Goal: Entertainment & Leisure: Consume media (video, audio)

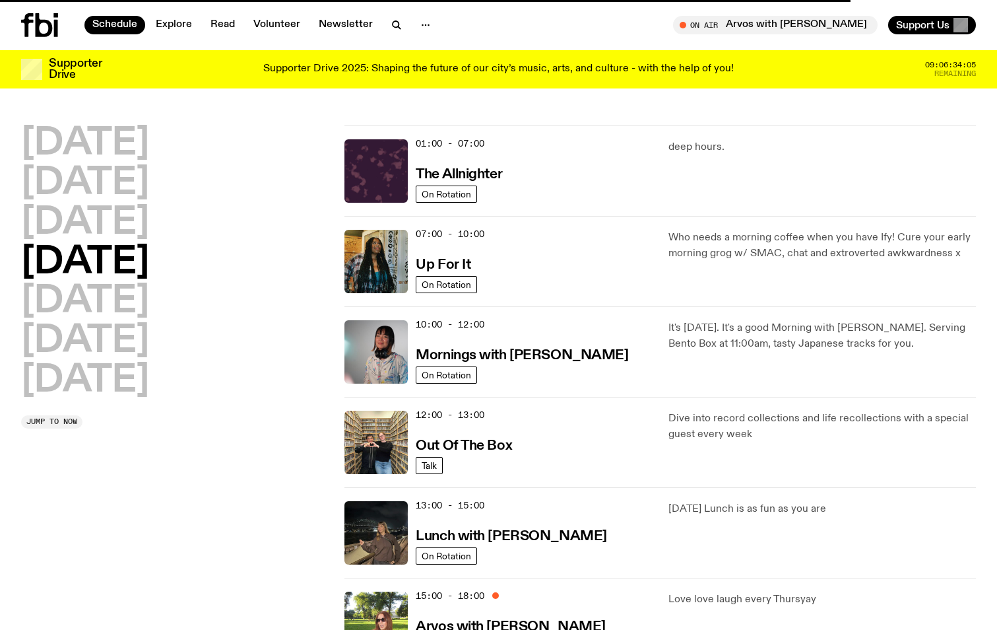
click at [495, 164] on div "01:00 - 07:00 The Allnighter" at bounding box center [534, 170] width 236 height 63
drag, startPoint x: 494, startPoint y: 183, endPoint x: 491, endPoint y: 194, distance: 11.7
click at [490, 199] on div "01:00 - 07:00 The Allnighter" at bounding box center [534, 170] width 236 height 63
click at [498, 171] on h3 "The Allnighter" at bounding box center [459, 175] width 86 height 14
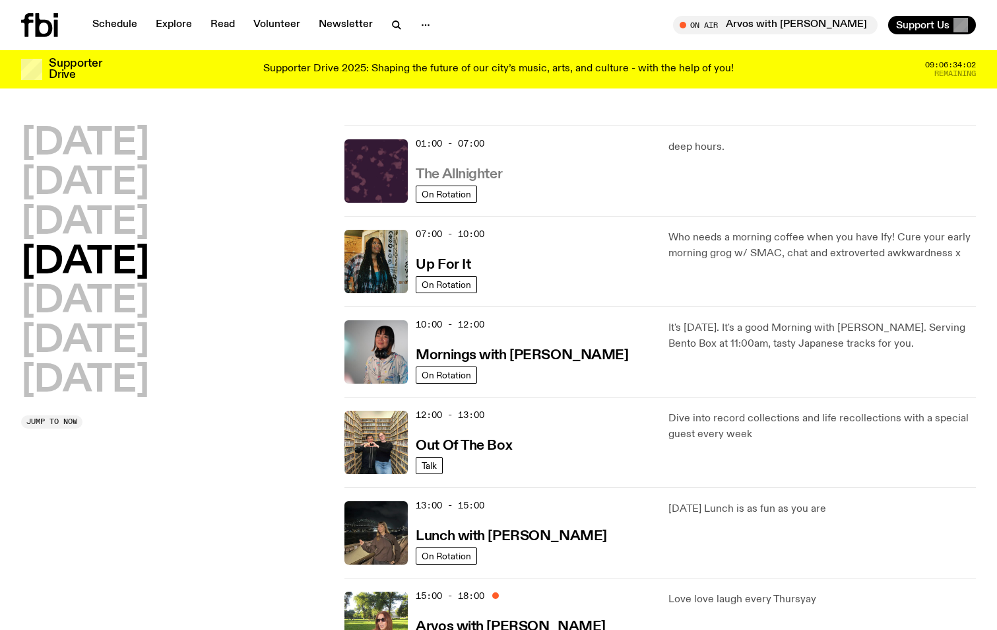
click at [490, 178] on h3 "The Allnighter" at bounding box center [459, 175] width 86 height 14
click at [527, 141] on div "01:00 - 07:00 The Allnighter" at bounding box center [534, 170] width 236 height 63
click at [473, 173] on h3 "The Allnighter" at bounding box center [459, 175] width 86 height 14
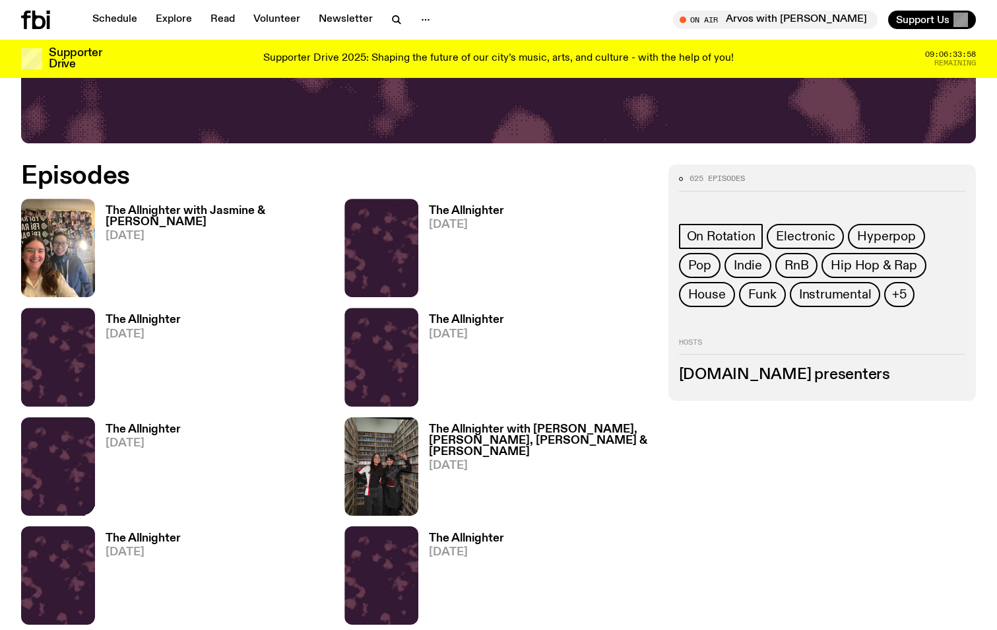
scroll to position [652, 0]
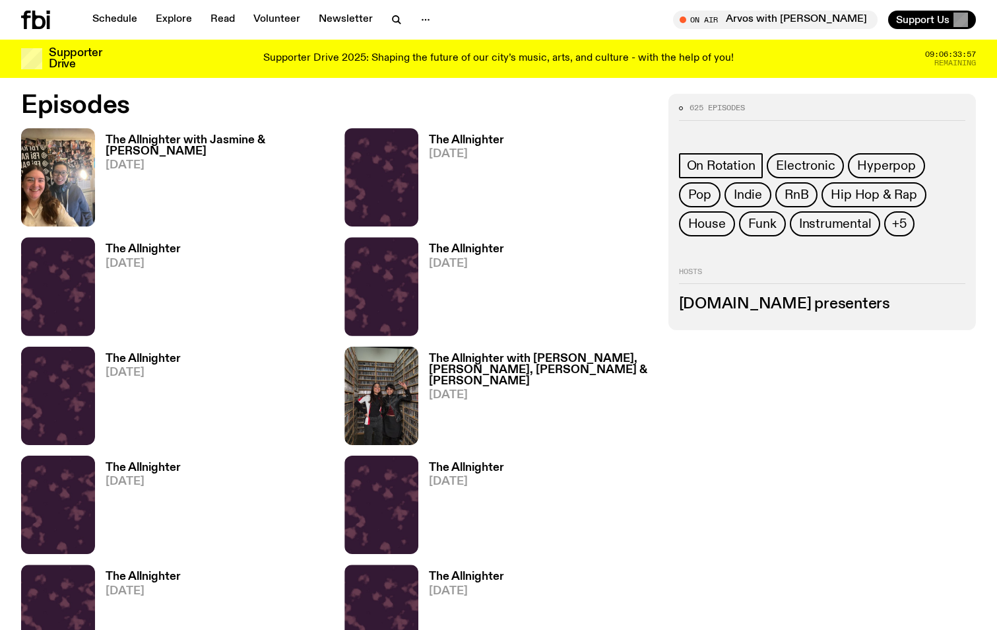
click at [166, 129] on div "The Allnighter with Jasmine & Jena [DATE]" at bounding box center [212, 177] width 234 height 98
click at [166, 136] on h3 "The Allnighter with Jasmine & [PERSON_NAME]" at bounding box center [217, 146] width 223 height 22
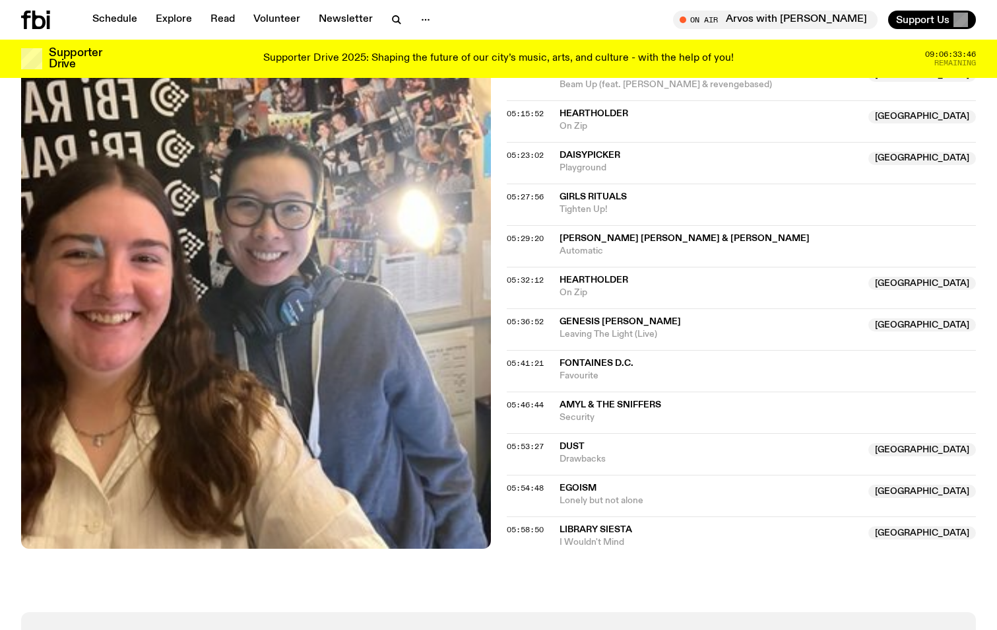
scroll to position [1714, 0]
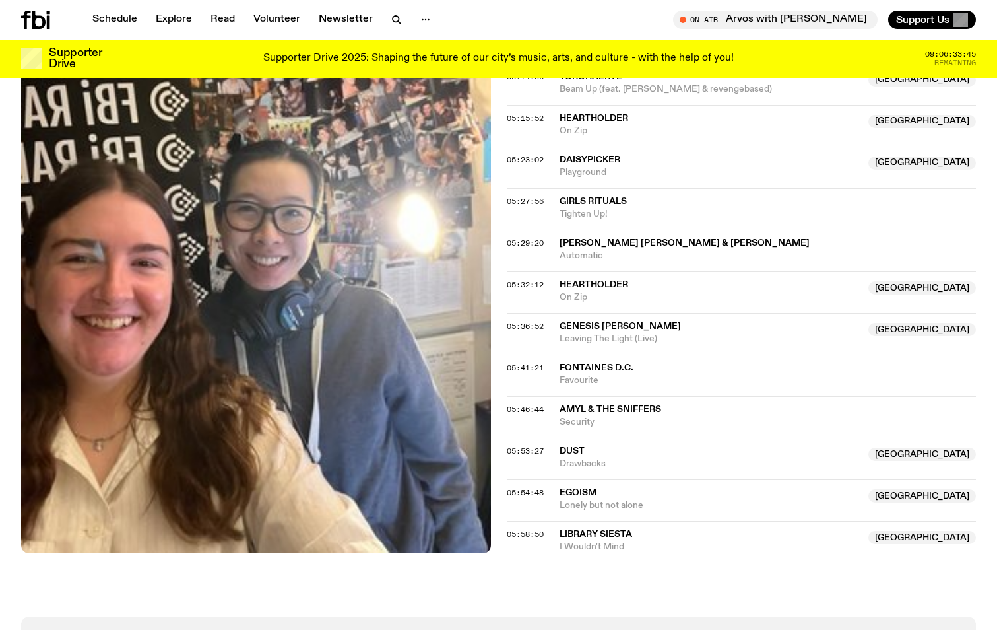
click at [523, 448] on div "05:53:27 Dust NSW Drawbacks NSW" at bounding box center [742, 459] width 470 height 42
click at [529, 446] on span "05:53:27" at bounding box center [525, 451] width 37 height 11
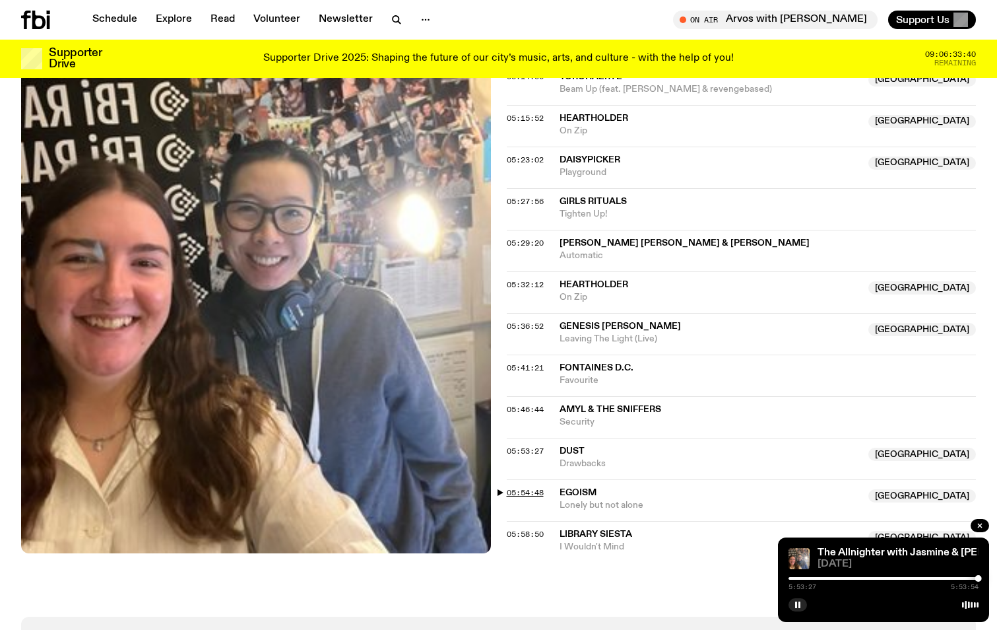
click at [521, 487] on span "05:54:48" at bounding box center [525, 492] width 37 height 11
click at [531, 487] on span "05:54:48" at bounding box center [525, 492] width 37 height 11
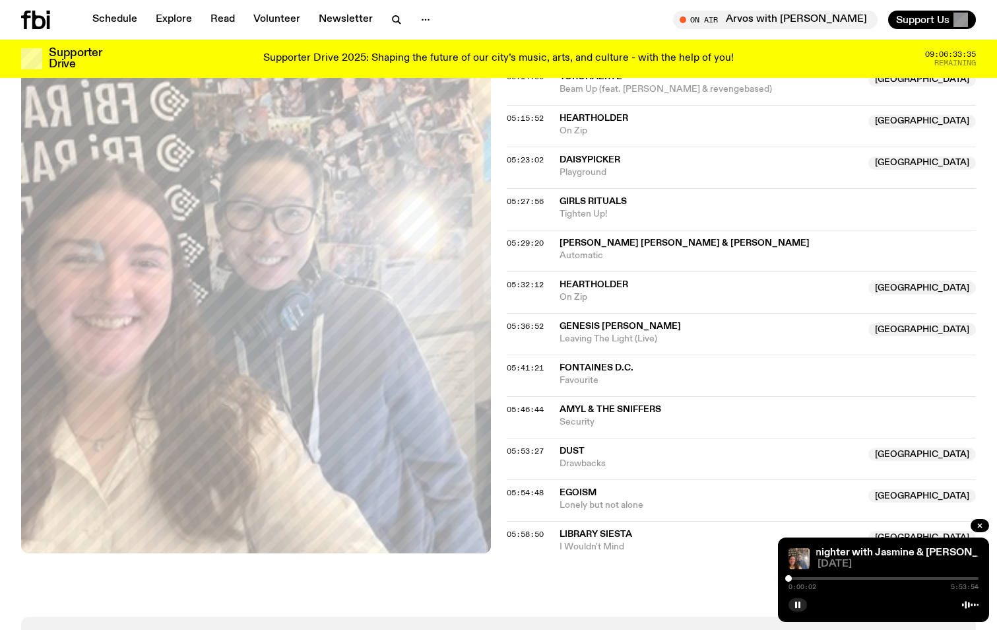
click at [538, 438] on div "05:53:27 Dust NSW Drawbacks NSW" at bounding box center [742, 459] width 470 height 42
click at [531, 446] on span "05:53:27" at bounding box center [525, 451] width 37 height 11
click at [536, 404] on span "05:46:44" at bounding box center [525, 409] width 37 height 11
click at [977, 578] on div at bounding box center [977, 578] width 7 height 7
click at [978, 579] on div at bounding box center [977, 578] width 7 height 7
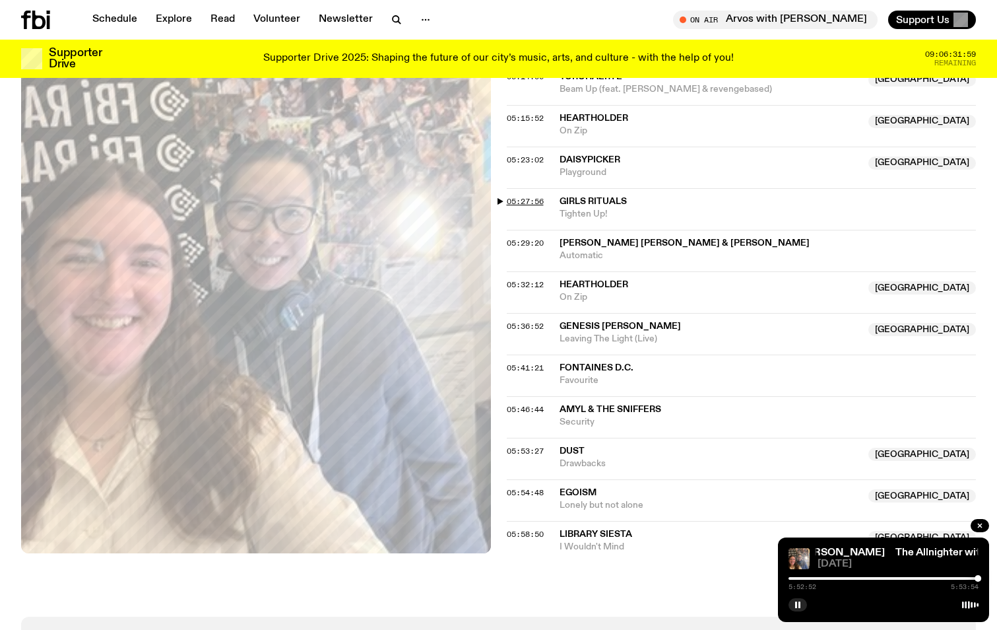
click at [523, 196] on span "05:27:56" at bounding box center [525, 201] width 37 height 11
click at [967, 577] on div at bounding box center [967, 578] width 7 height 7
click at [965, 580] on div at bounding box center [967, 578] width 7 height 7
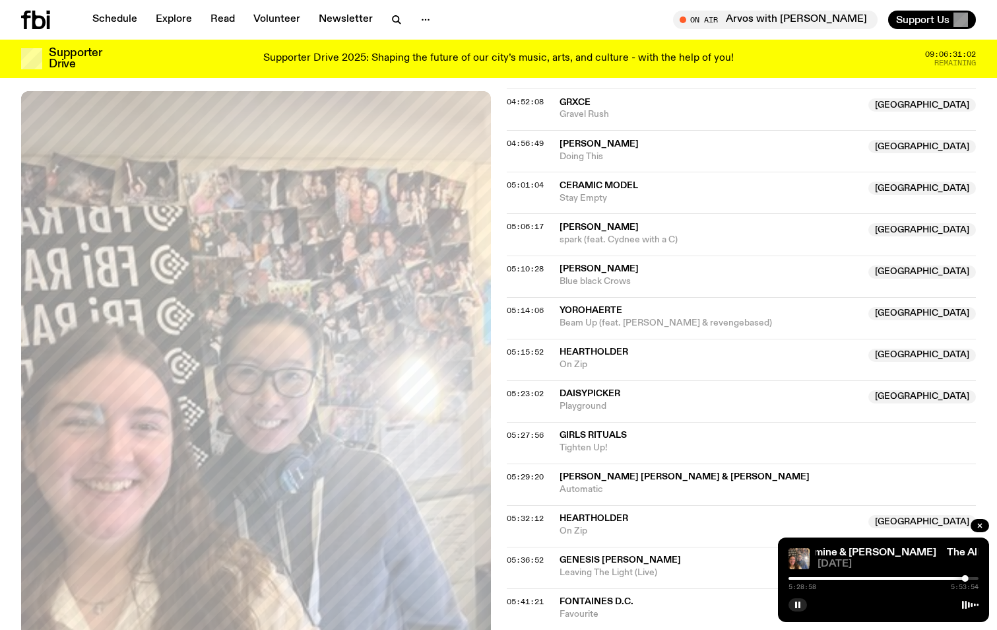
scroll to position [1516, 0]
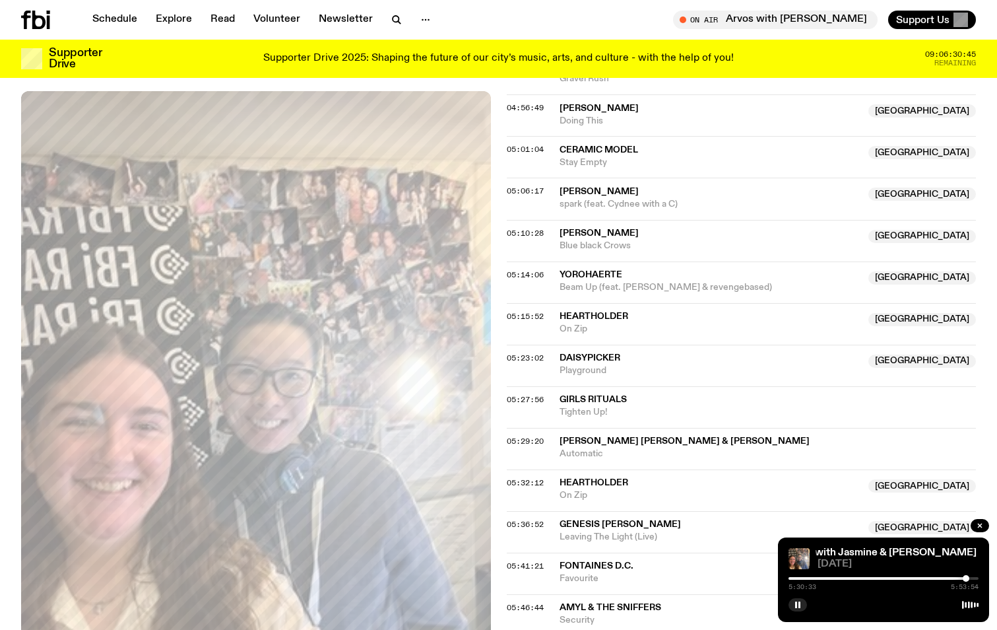
click at [966, 578] on div at bounding box center [966, 578] width 7 height 7
click at [968, 577] on div at bounding box center [966, 578] width 7 height 7
click at [970, 577] on div at bounding box center [967, 578] width 7 height 7
click at [969, 578] on div at bounding box center [970, 578] width 7 height 7
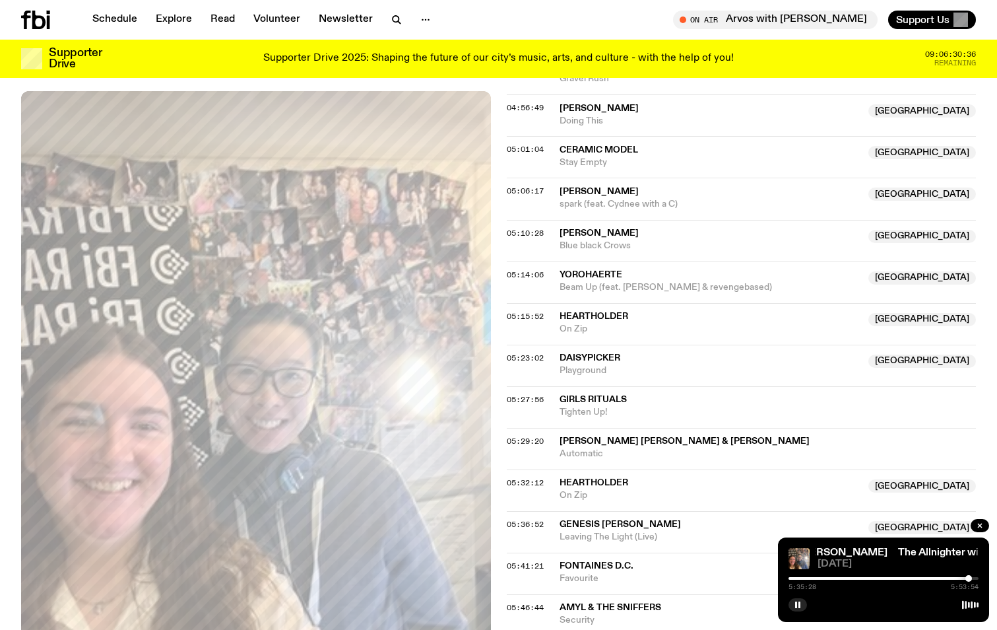
click at [967, 579] on div at bounding box center [969, 578] width 7 height 7
click at [964, 580] on div at bounding box center [967, 578] width 7 height 7
click at [966, 578] on div at bounding box center [964, 578] width 7 height 7
click at [968, 577] on div at bounding box center [968, 578] width 7 height 7
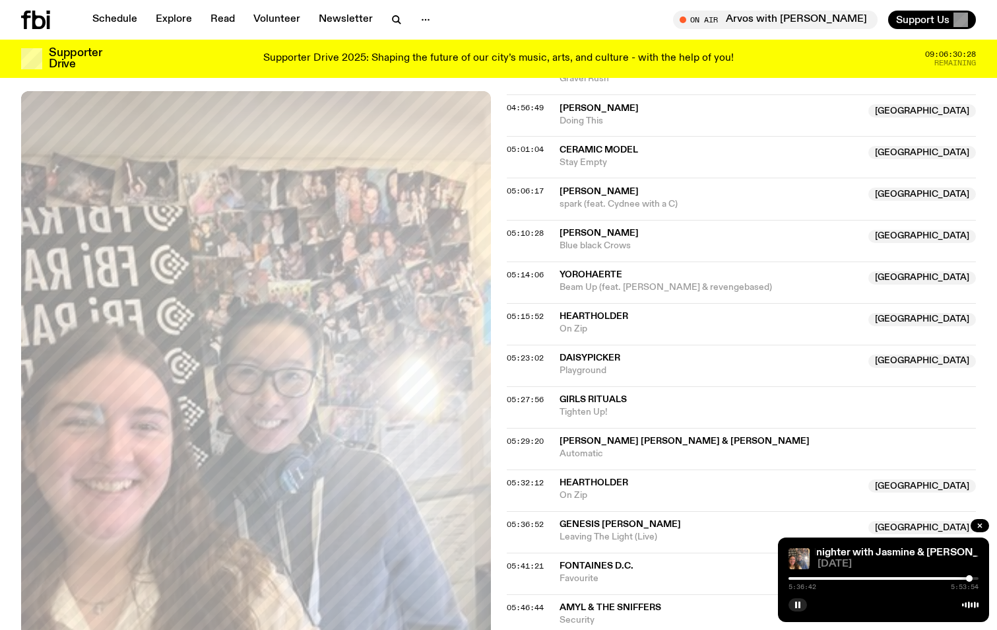
click at [970, 576] on div at bounding box center [969, 578] width 7 height 7
click at [973, 578] on div at bounding box center [969, 578] width 7 height 7
click at [972, 579] on div at bounding box center [971, 578] width 7 height 7
click at [968, 578] on div at bounding box center [877, 578] width 190 height 3
click at [968, 578] on div at bounding box center [967, 578] width 7 height 7
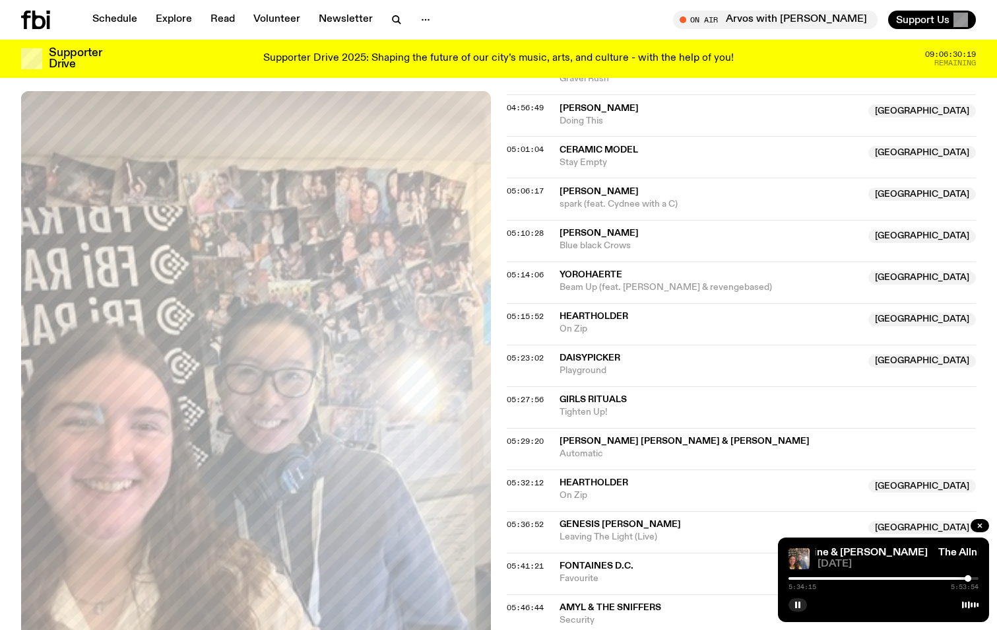
click at [969, 578] on div at bounding box center [968, 578] width 7 height 7
click at [970, 578] on div at bounding box center [969, 578] width 7 height 7
click at [970, 578] on div at bounding box center [970, 578] width 7 height 7
click at [972, 578] on div at bounding box center [972, 578] width 7 height 7
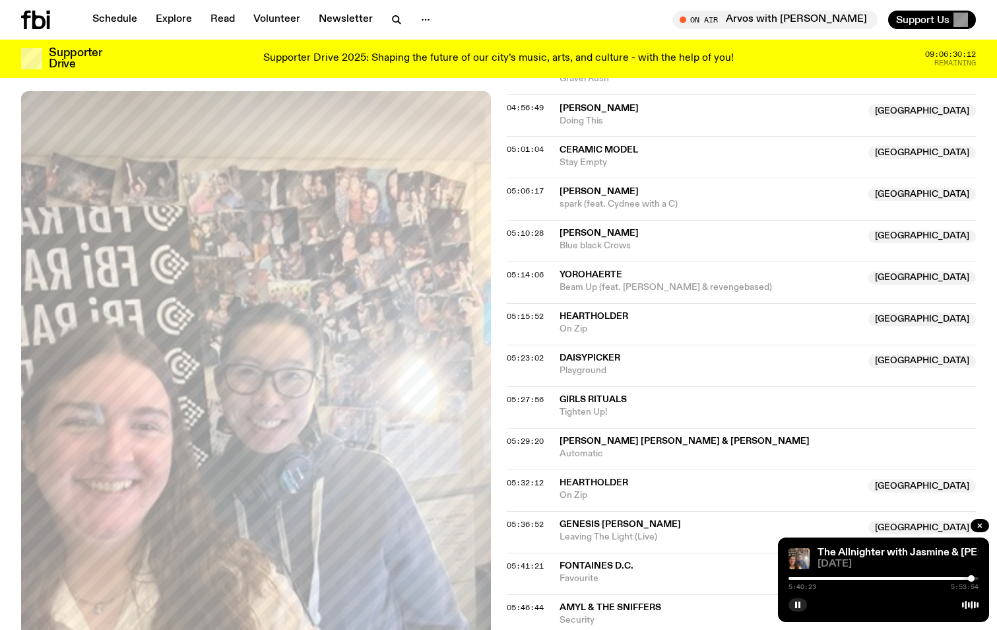
click at [972, 578] on div at bounding box center [971, 578] width 7 height 7
click at [970, 580] on div at bounding box center [971, 578] width 7 height 7
click at [970, 580] on div at bounding box center [970, 578] width 7 height 7
click at [971, 580] on div at bounding box center [971, 578] width 7 height 7
click at [972, 579] on div at bounding box center [971, 578] width 7 height 7
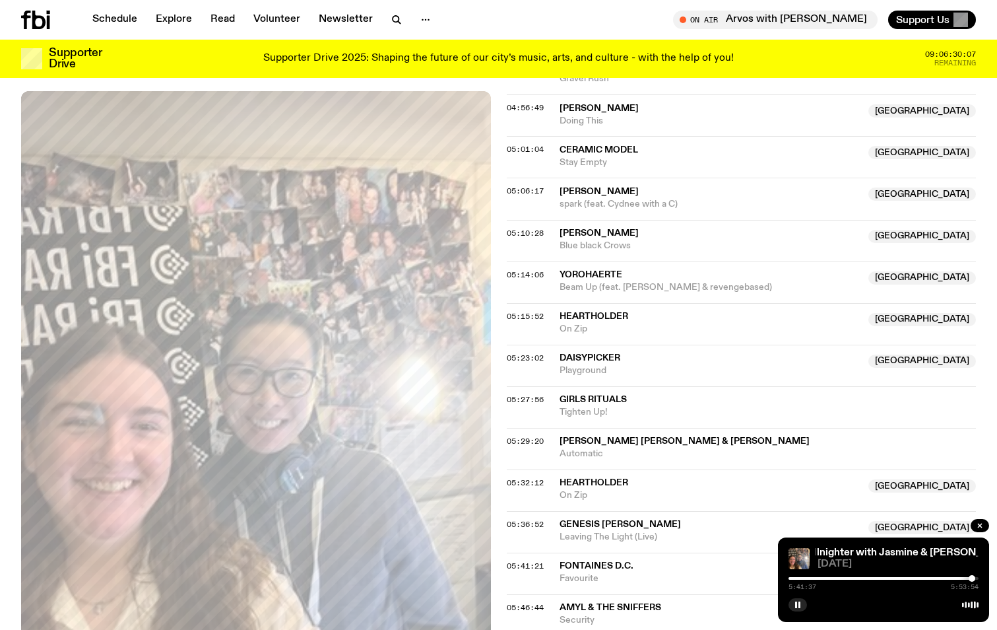
click at [972, 579] on div at bounding box center [972, 578] width 7 height 7
click at [972, 578] on div at bounding box center [972, 578] width 7 height 7
click at [973, 577] on div at bounding box center [972, 578] width 7 height 7
click at [971, 578] on div at bounding box center [971, 578] width 7 height 7
click at [987, 529] on button "button" at bounding box center [980, 525] width 18 height 13
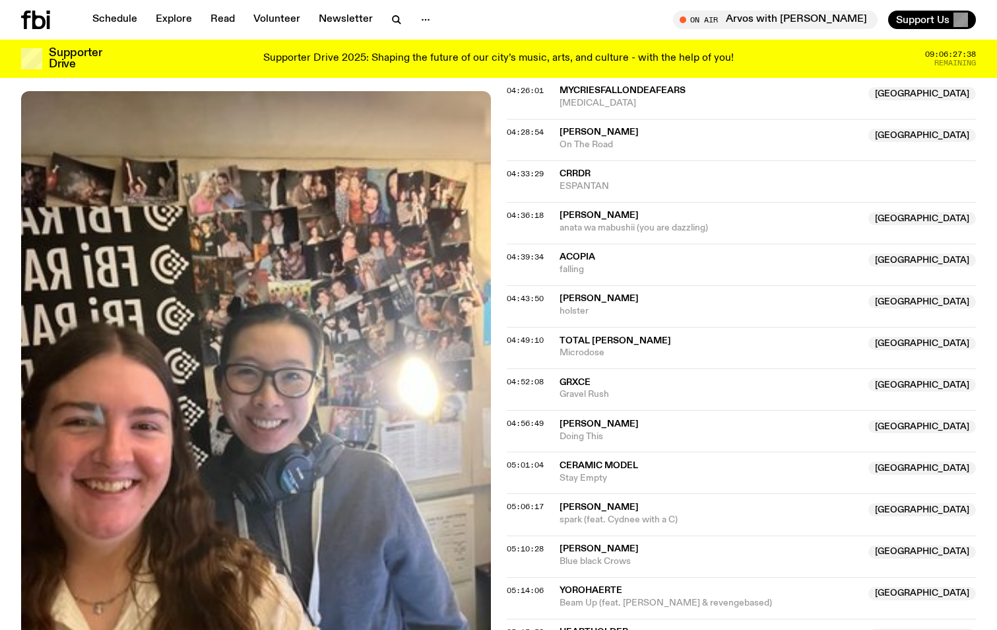
scroll to position [1186, 0]
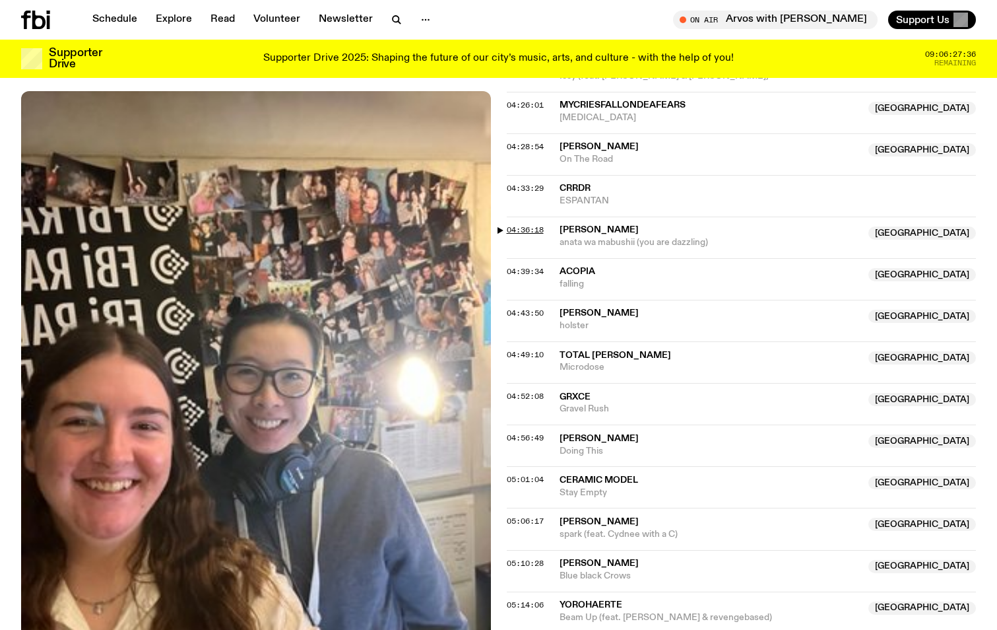
click at [527, 224] on span "04:36:18" at bounding box center [525, 229] width 37 height 11
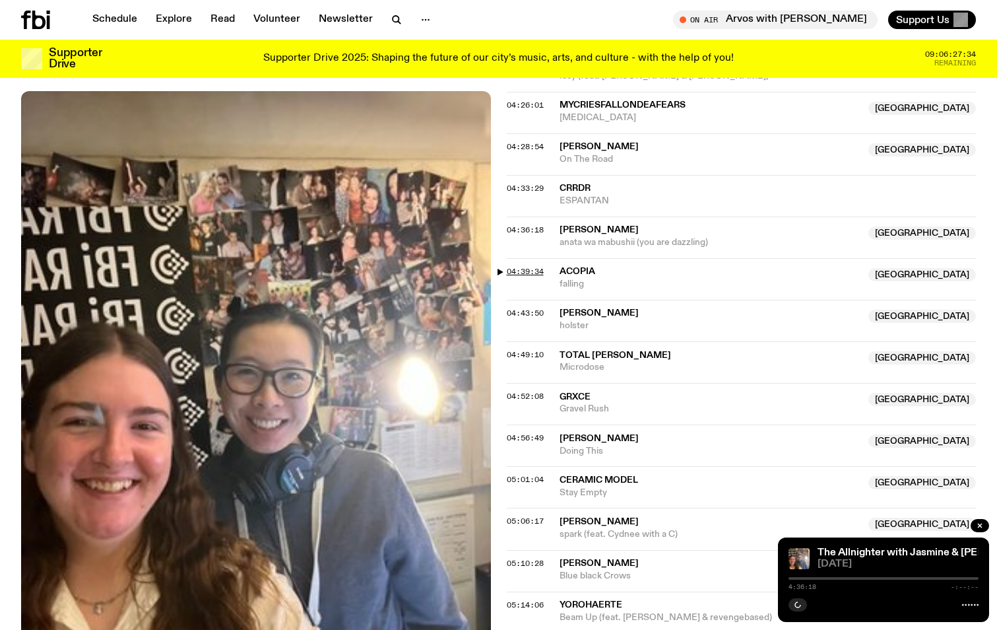
click at [518, 266] on span "04:39:34" at bounding box center [525, 271] width 37 height 11
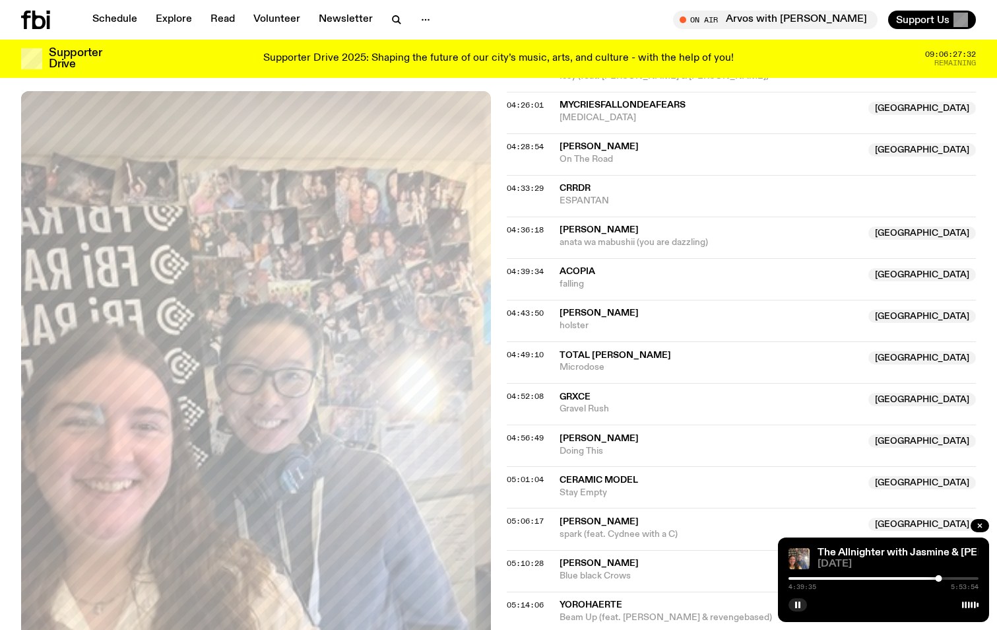
click at [938, 575] on div at bounding box center [939, 578] width 7 height 7
click at [941, 578] on div at bounding box center [941, 578] width 7 height 7
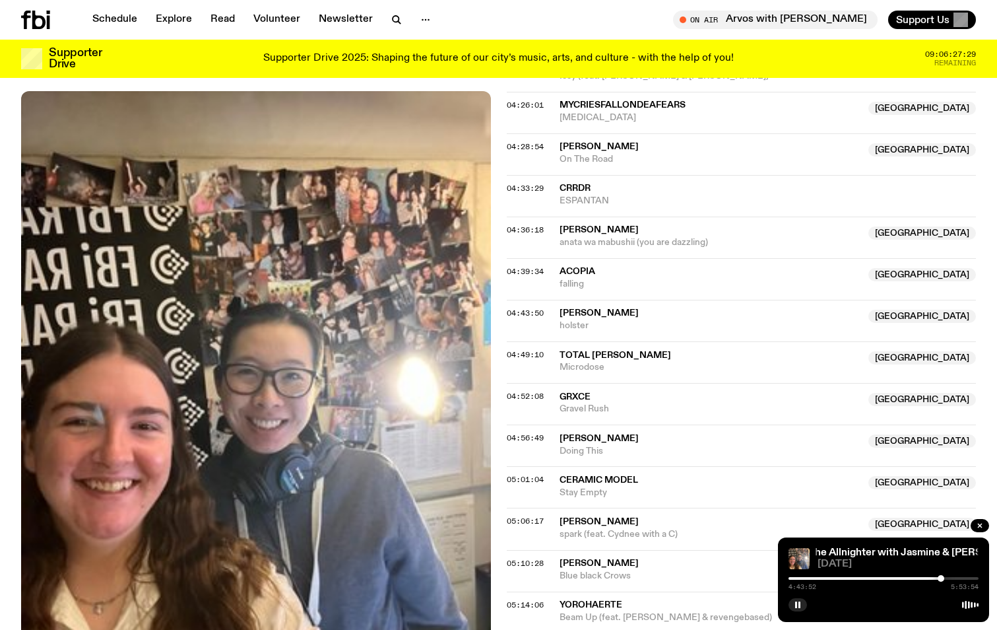
click at [945, 578] on div at bounding box center [941, 578] width 7 height 7
click at [931, 579] on div at bounding box center [850, 578] width 190 height 3
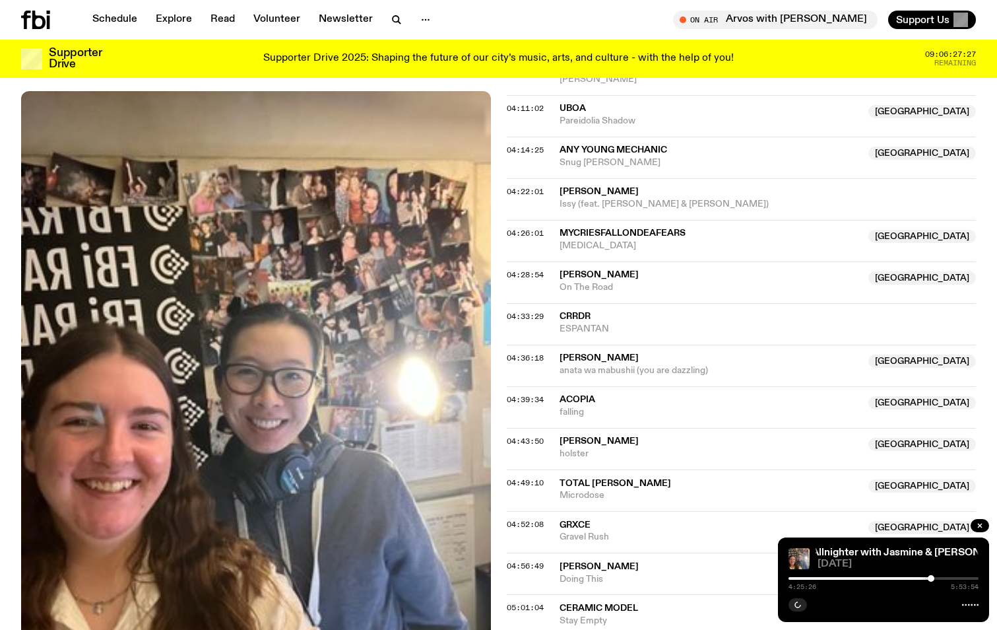
scroll to position [988, 0]
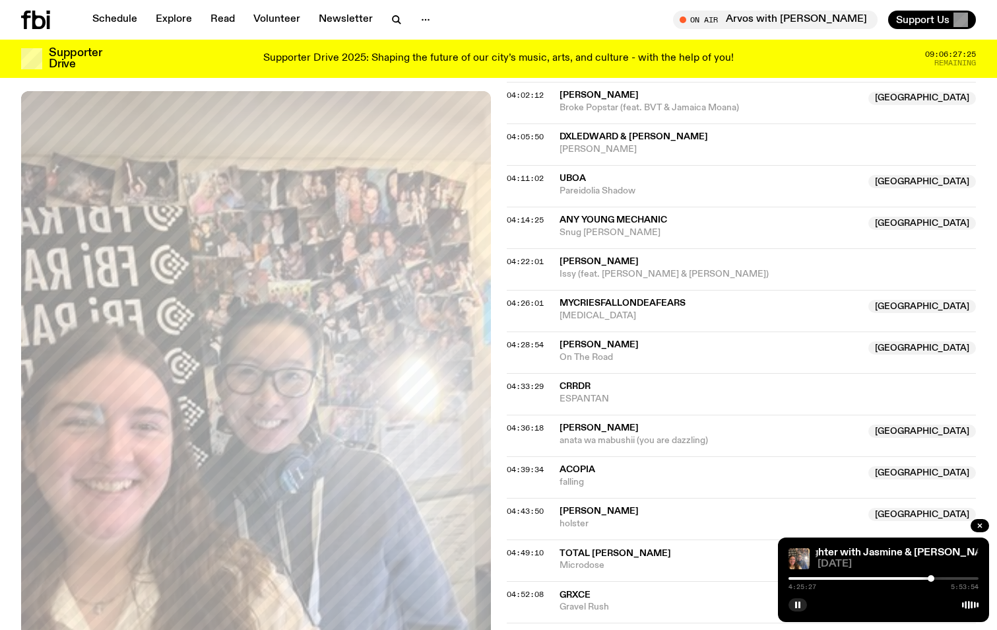
click at [520, 290] on div "04:26:01 mycriesfallondeafears NSW [MEDICAL_DATA][GEOGRAPHIC_DATA]" at bounding box center [742, 311] width 470 height 42
click at [521, 296] on div "04:26:01 mycriesfallondeafears NSW [MEDICAL_DATA][GEOGRAPHIC_DATA]" at bounding box center [742, 311] width 470 height 42
click at [525, 298] on span "04:26:01" at bounding box center [525, 303] width 37 height 11
click at [930, 580] on div at bounding box center [930, 578] width 7 height 7
click at [930, 577] on div at bounding box center [930, 578] width 7 height 7
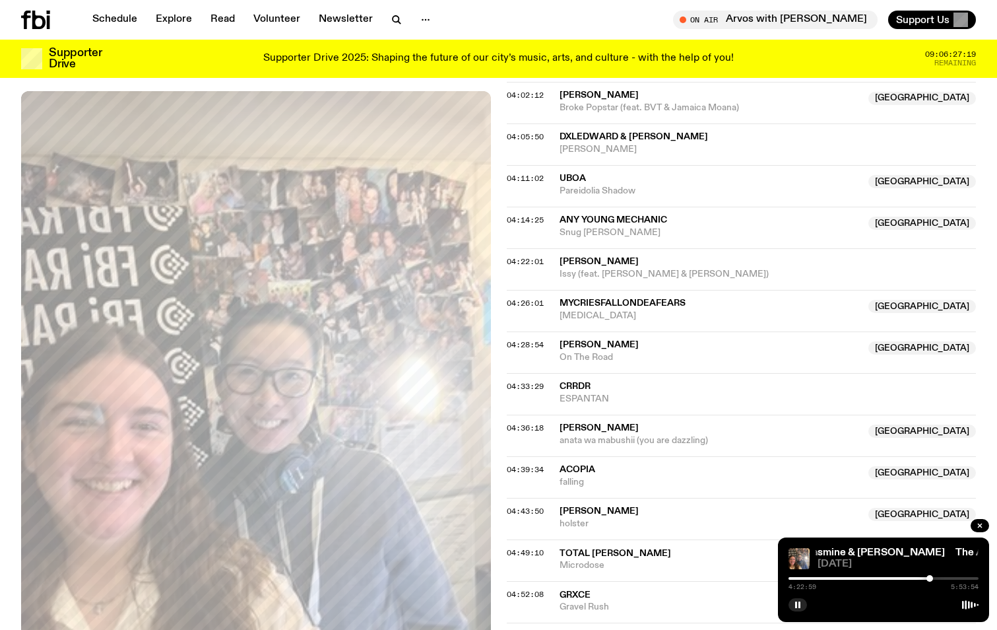
click at [931, 578] on div at bounding box center [930, 578] width 7 height 7
click at [933, 578] on div at bounding box center [930, 578] width 7 height 7
click at [932, 579] on div at bounding box center [932, 578] width 7 height 7
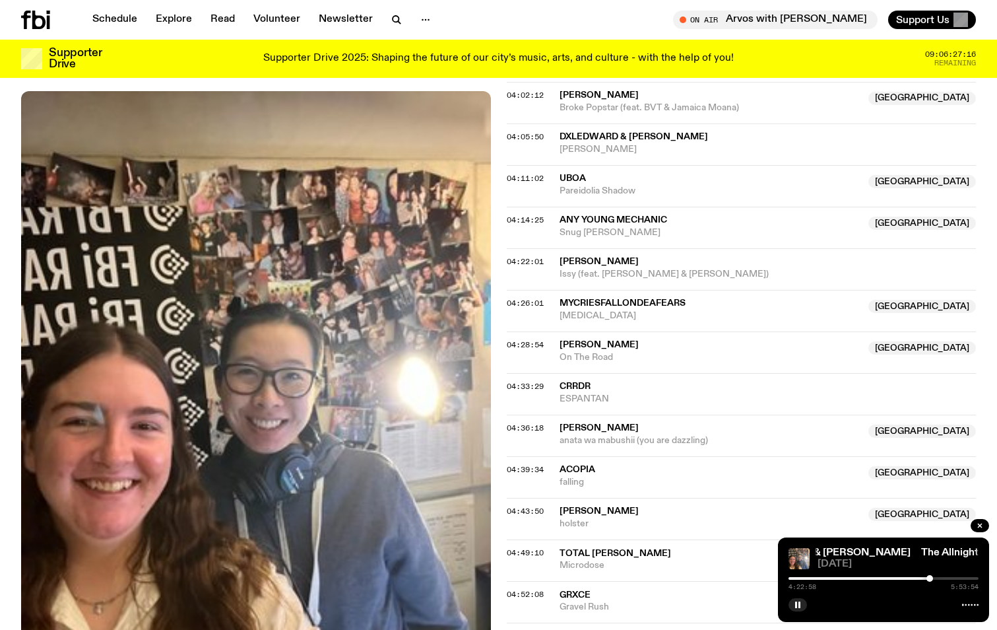
click at [930, 578] on div at bounding box center [930, 578] width 7 height 7
click at [931, 578] on div at bounding box center [930, 578] width 7 height 7
